Goal: Task Accomplishment & Management: Manage account settings

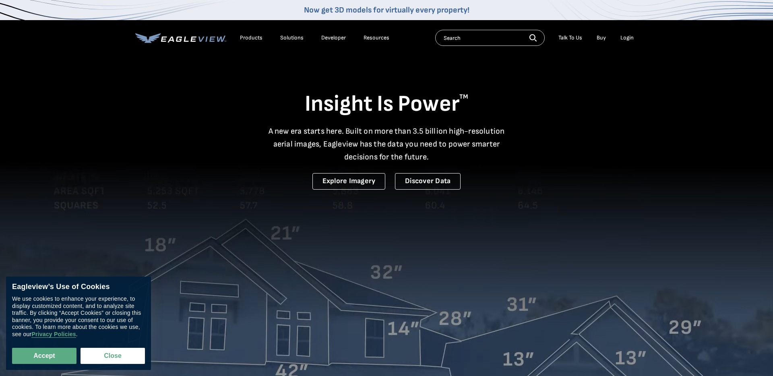
click at [631, 37] on div "Login" at bounding box center [627, 37] width 13 height 7
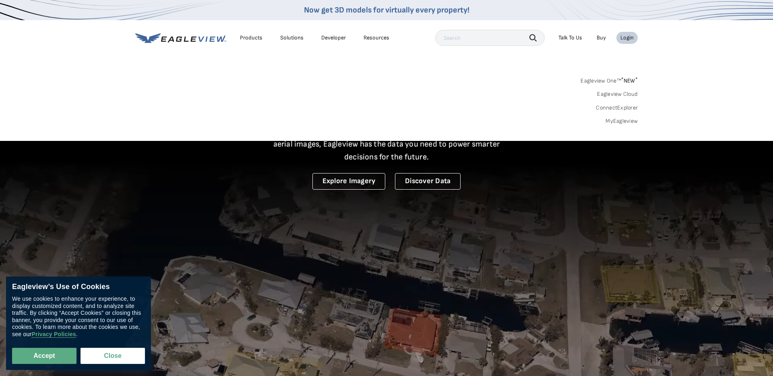
click at [630, 38] on div "Login" at bounding box center [627, 37] width 13 height 7
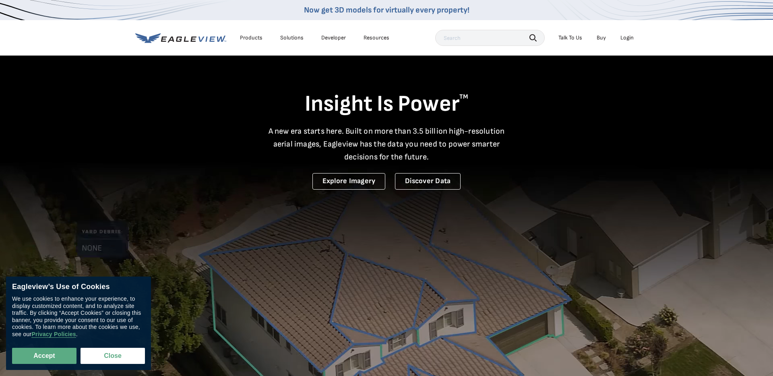
click at [630, 38] on div "Login" at bounding box center [627, 37] width 13 height 7
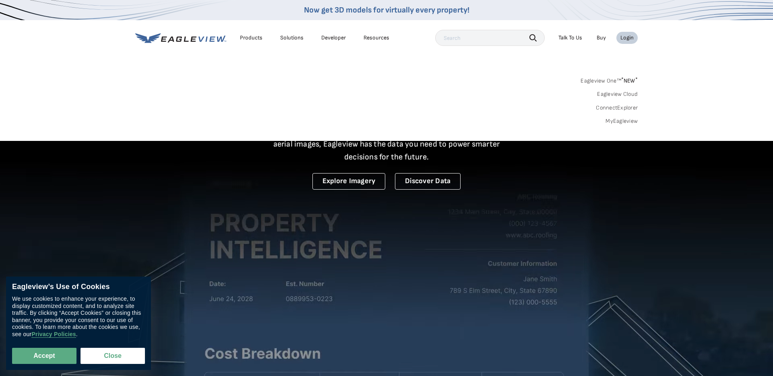
click at [623, 122] on link "MyEagleview" at bounding box center [622, 121] width 32 height 7
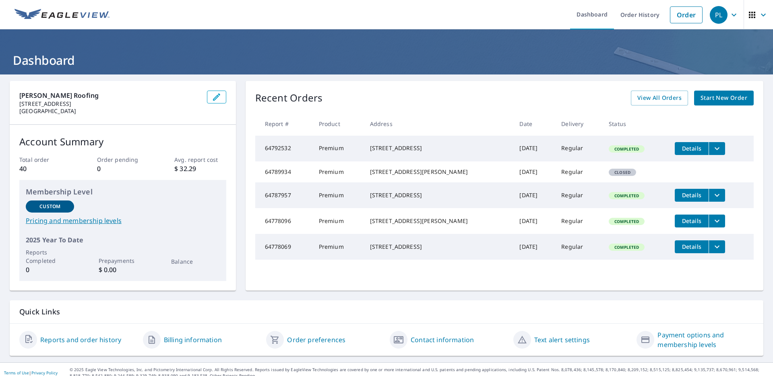
click at [733, 15] on icon "button" at bounding box center [734, 14] width 5 height 3
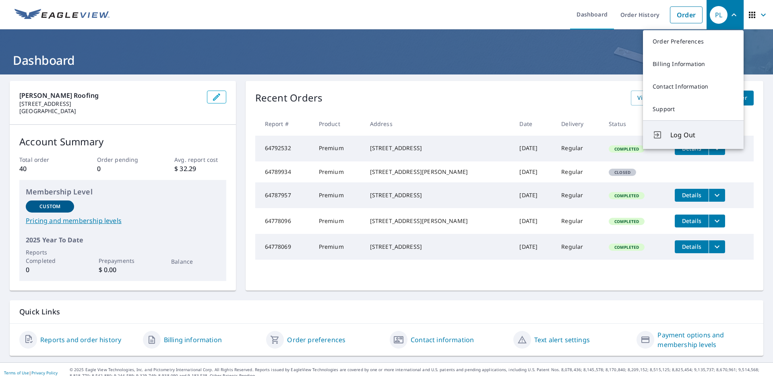
click at [687, 130] on button "Log Out" at bounding box center [693, 134] width 101 height 29
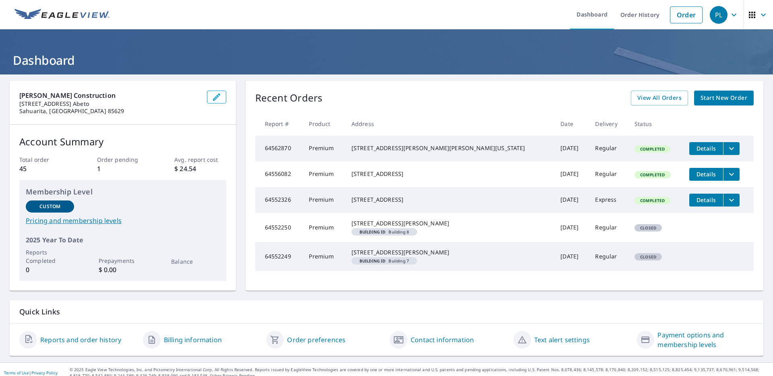
click at [731, 11] on icon "button" at bounding box center [734, 15] width 10 height 10
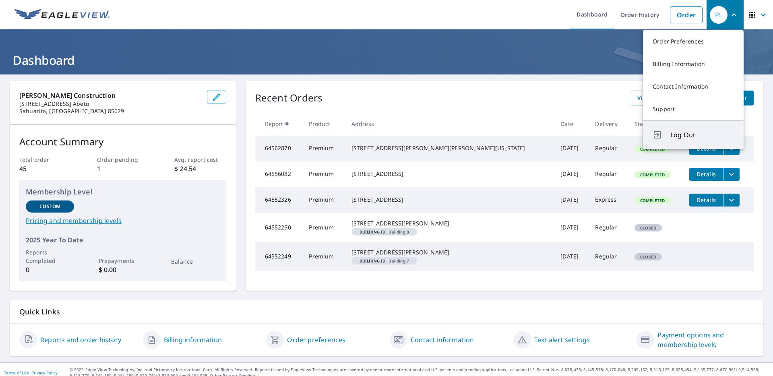
click at [697, 132] on span "Log Out" at bounding box center [702, 135] width 64 height 10
